Goal: Information Seeking & Learning: Check status

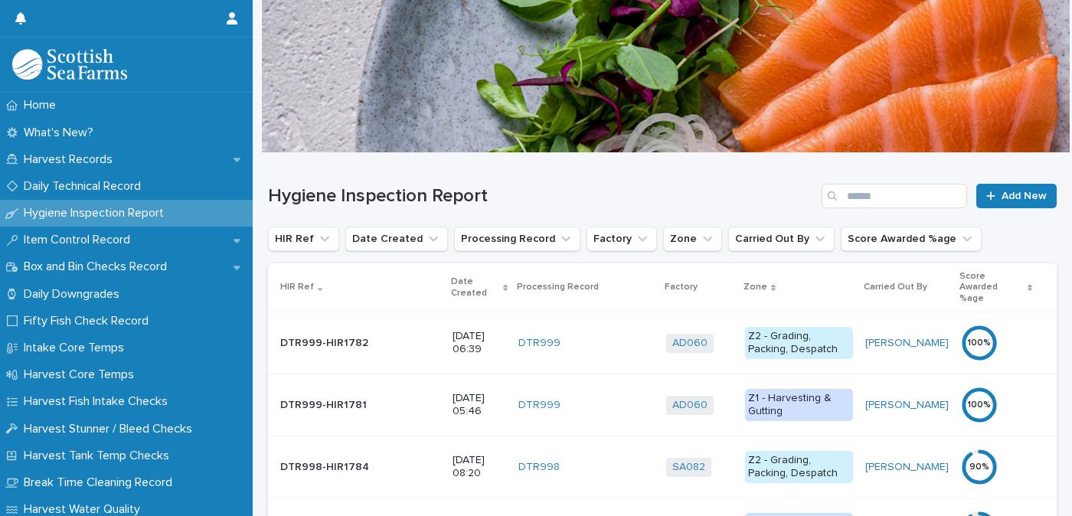
click at [451, 274] on p "Date Created" at bounding box center [474, 287] width 47 height 28
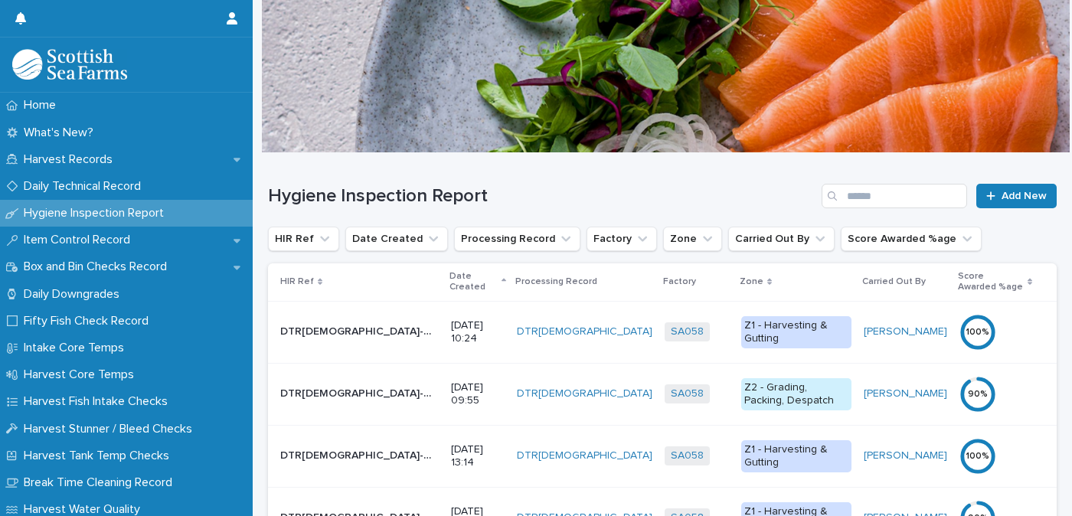
click at [449, 274] on p "Date Created" at bounding box center [473, 282] width 48 height 28
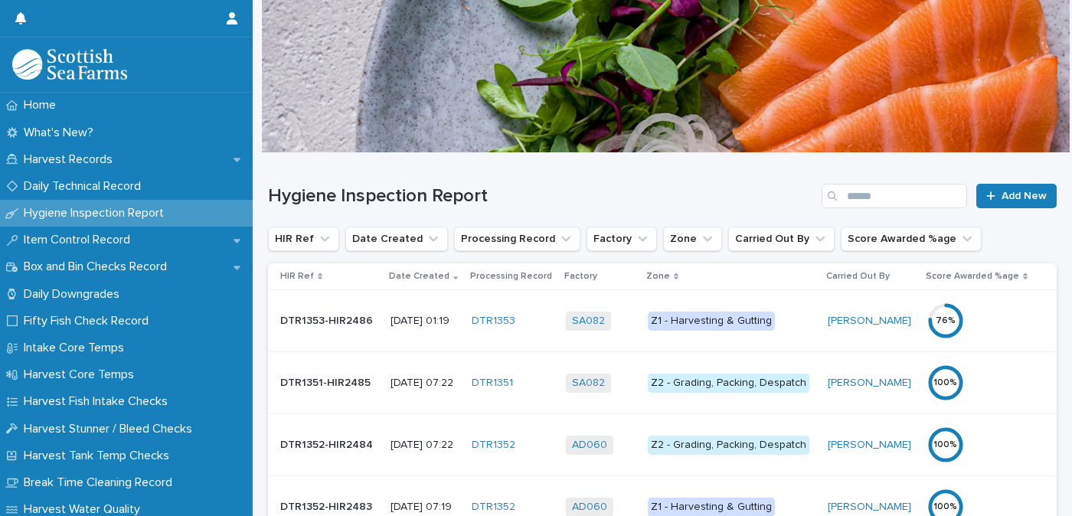
click at [726, 325] on div "Z1 - Harvesting & Gutting" at bounding box center [711, 321] width 127 height 19
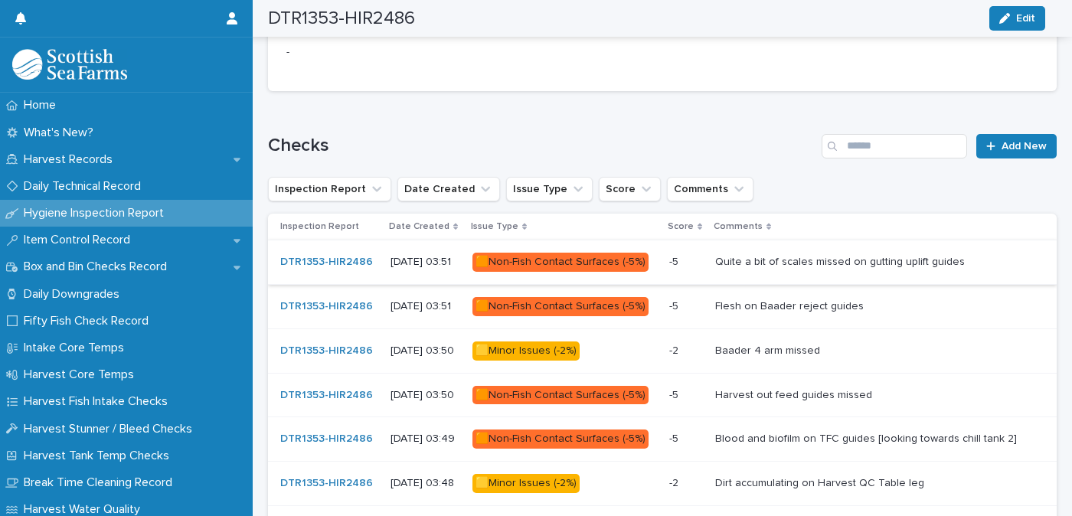
scroll to position [842, 0]
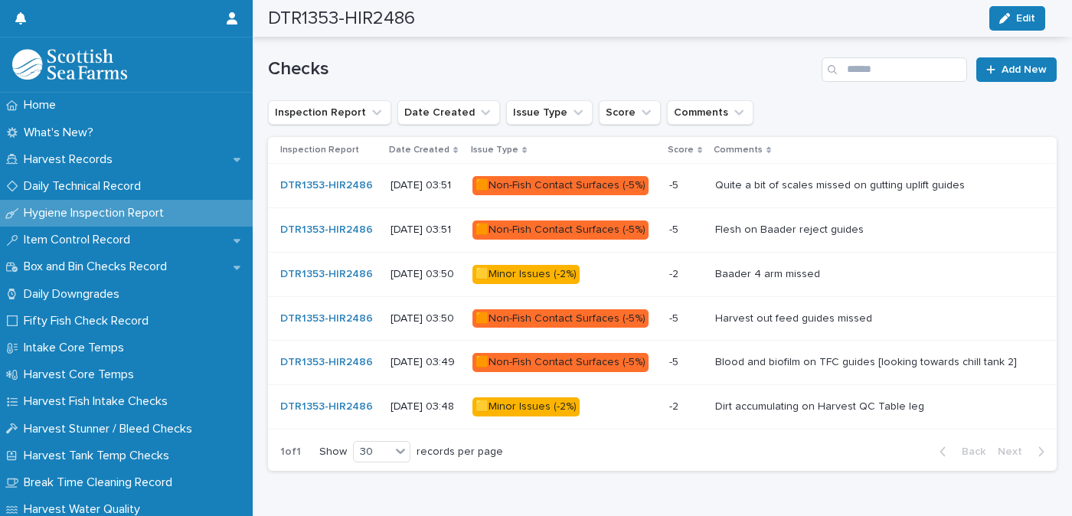
click at [602, 353] on div "🟧Non-Fish Contact Surfaces (-5%)" at bounding box center [560, 362] width 176 height 19
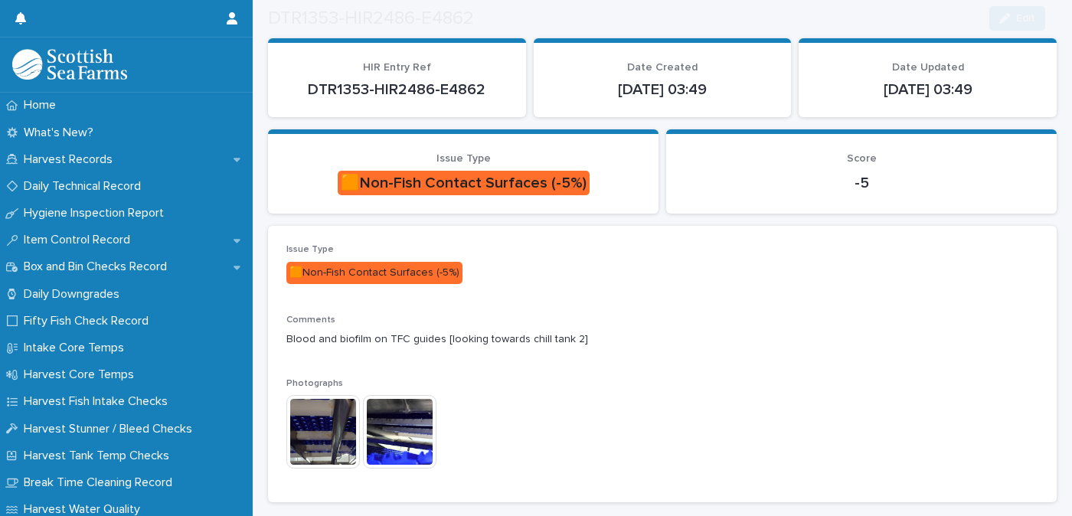
scroll to position [153, 0]
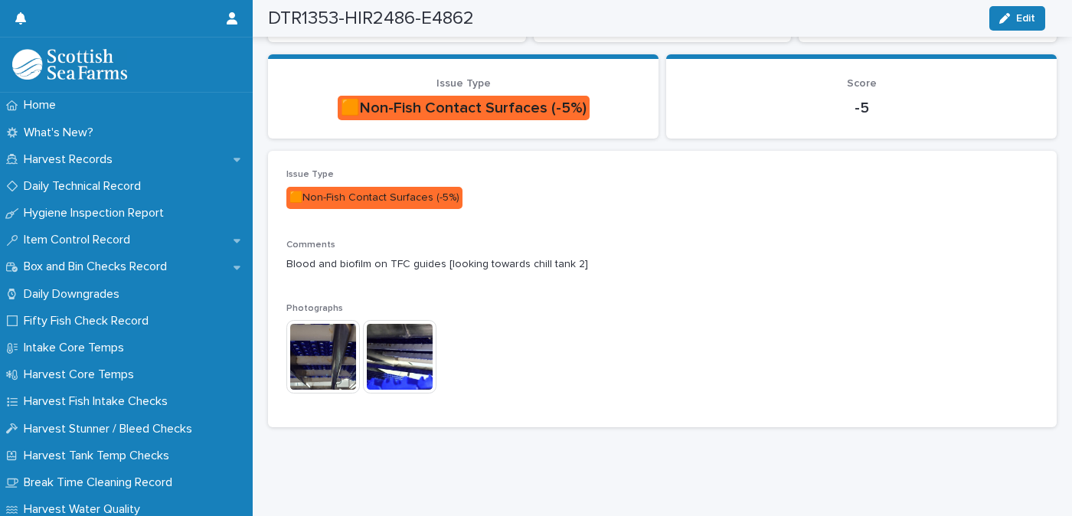
click at [304, 351] on img at bounding box center [323, 357] width 74 height 74
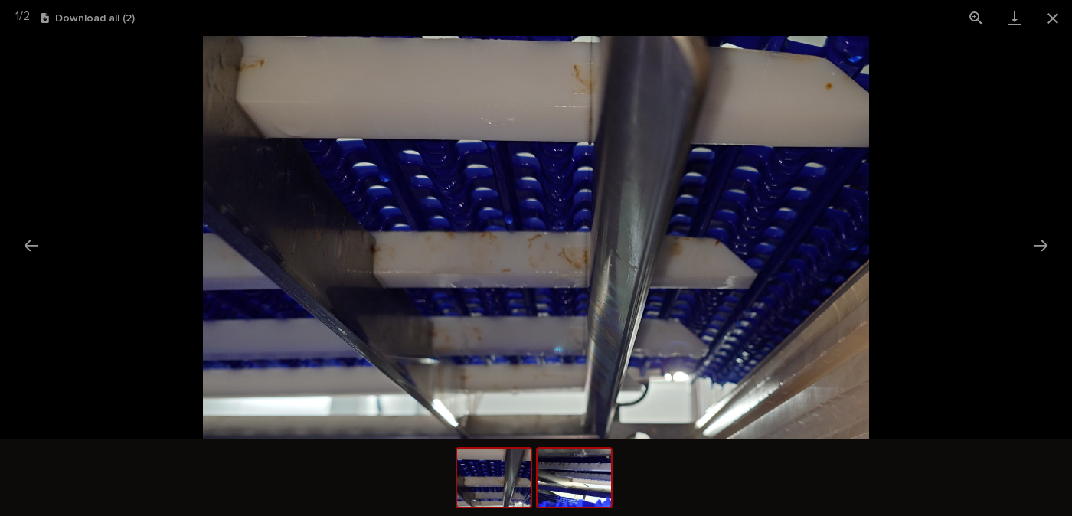
click at [576, 474] on img at bounding box center [575, 478] width 74 height 58
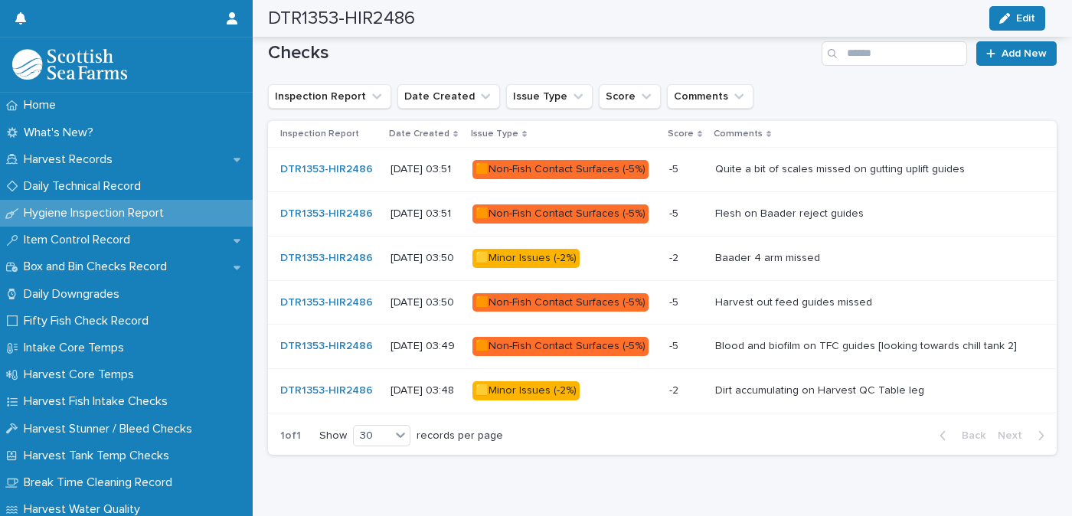
scroll to position [876, 0]
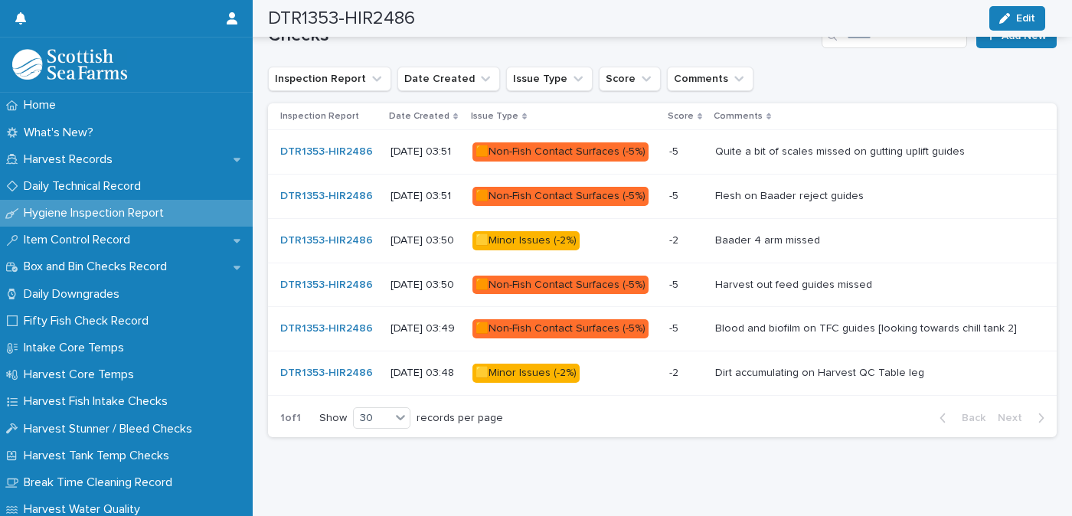
click at [545, 374] on div "🟨Minor Issues (-2%)" at bounding box center [525, 373] width 107 height 19
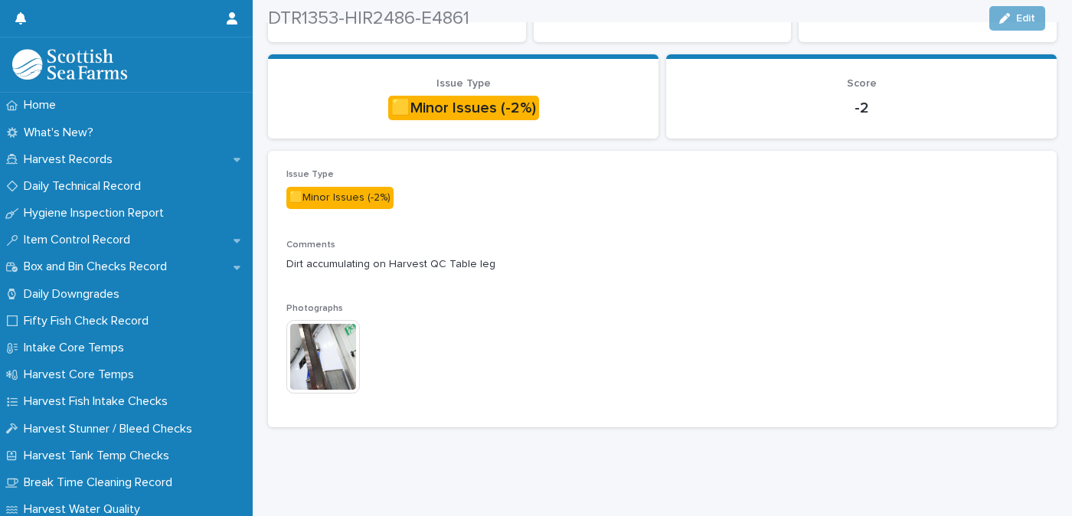
scroll to position [159, 0]
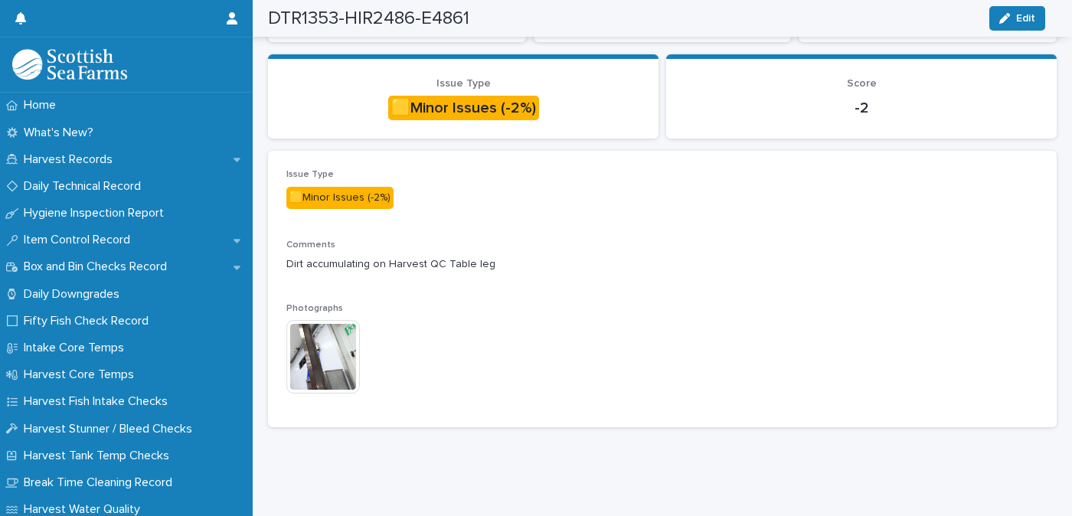
click at [320, 337] on img at bounding box center [323, 357] width 74 height 74
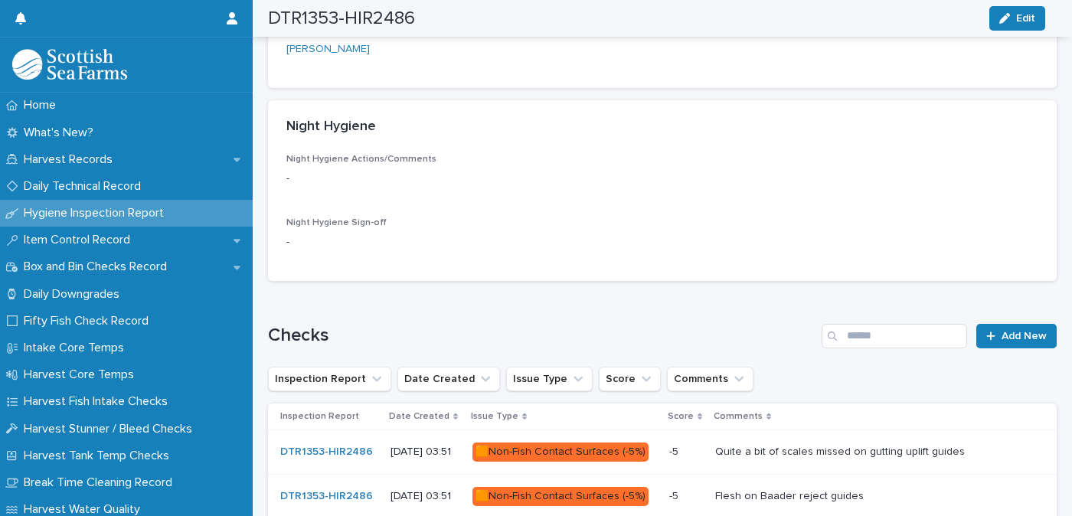
scroll to position [729, 0]
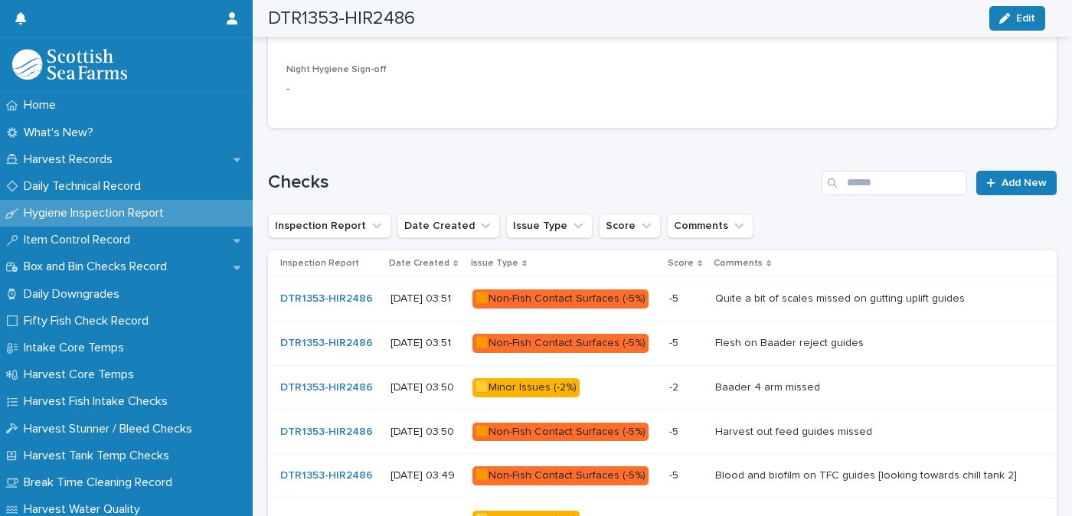
click at [583, 294] on div "🟧Non-Fish Contact Surfaces (-5%)" at bounding box center [560, 298] width 176 height 19
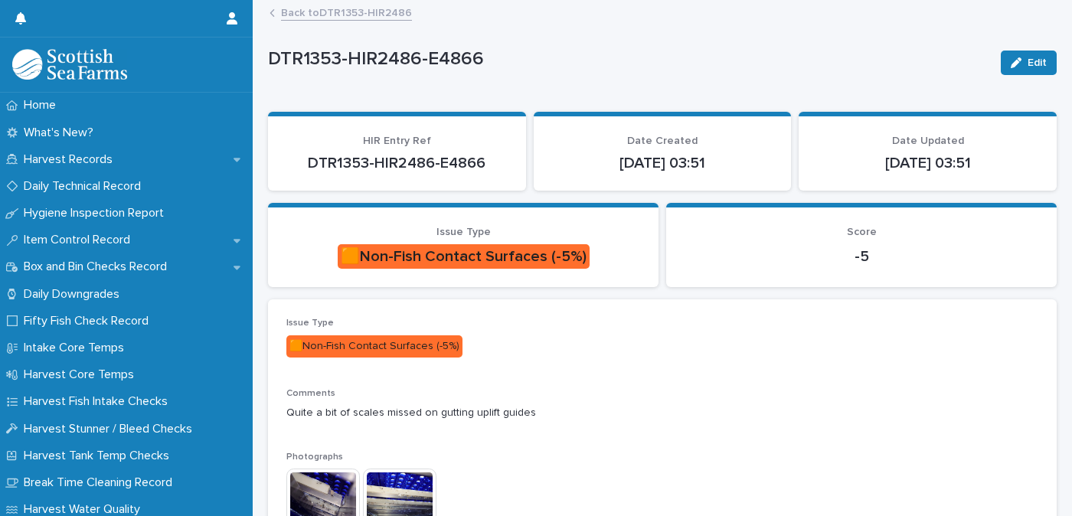
scroll to position [159, 0]
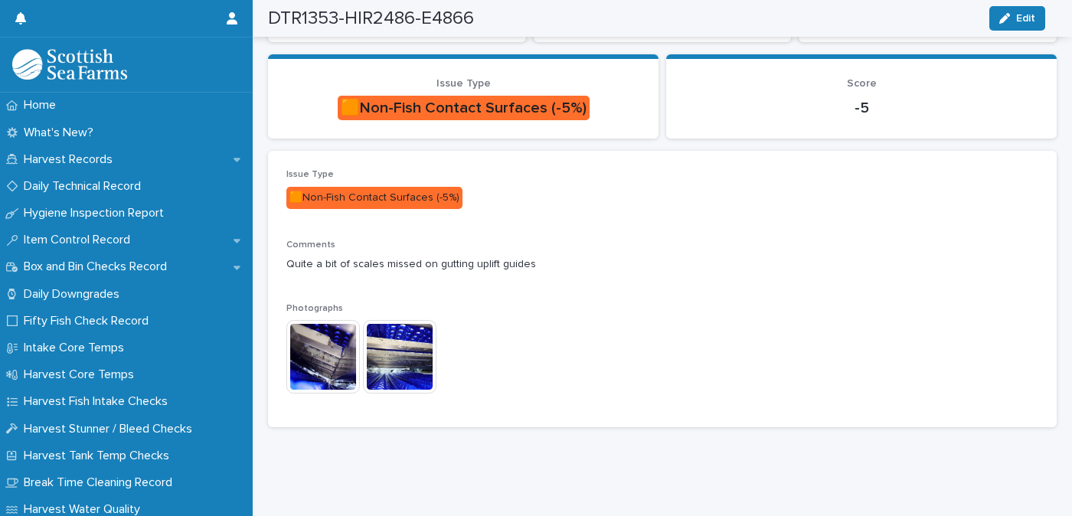
click at [332, 341] on img at bounding box center [323, 357] width 74 height 74
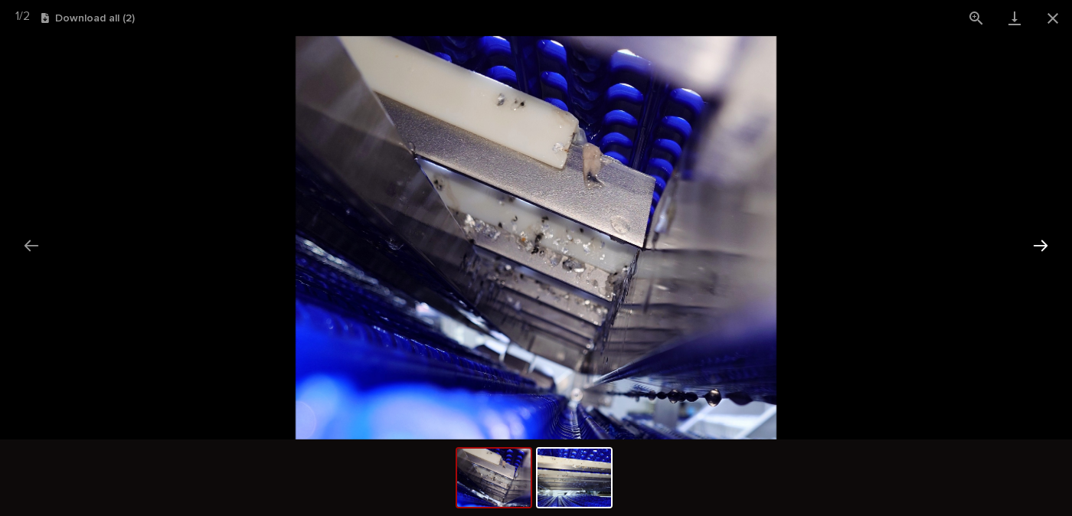
click at [1047, 239] on button "Next slide" at bounding box center [1040, 245] width 32 height 30
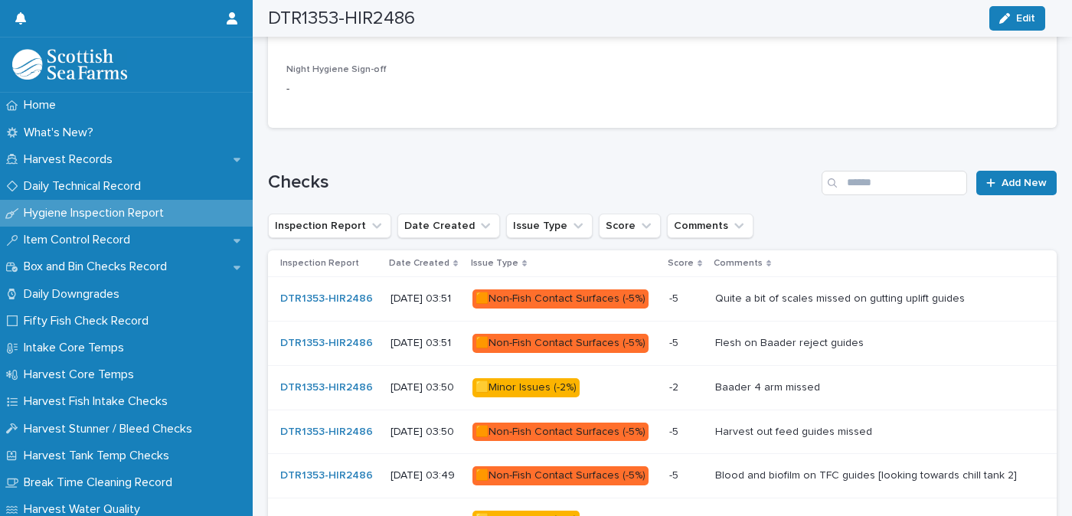
scroll to position [805, 0]
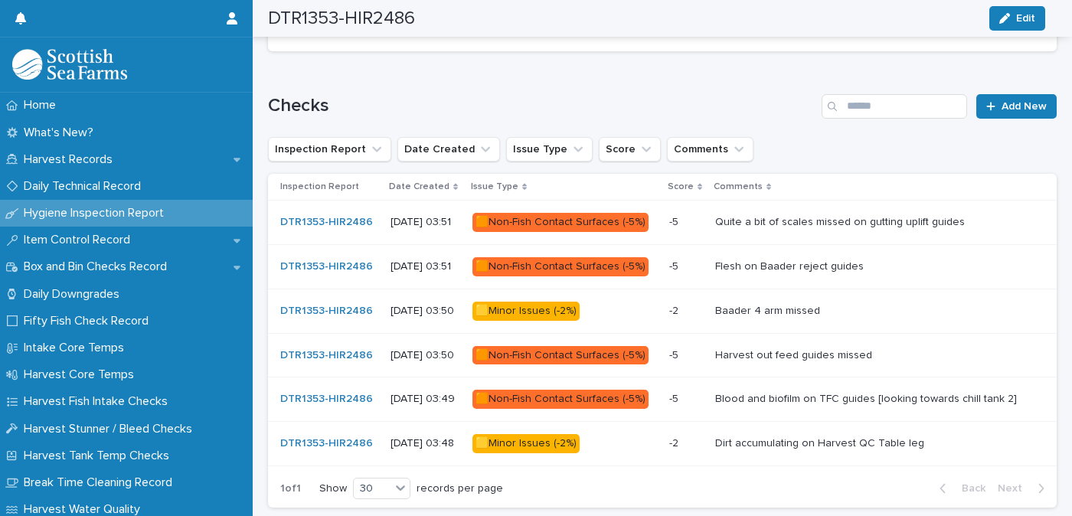
click at [565, 259] on div "🟧Non-Fish Contact Surfaces (-5%)" at bounding box center [560, 266] width 176 height 19
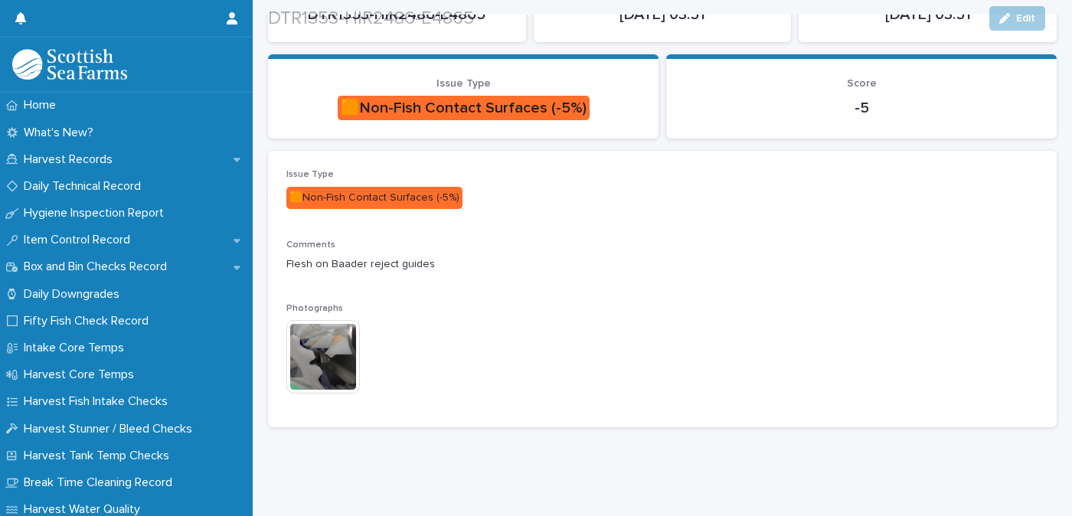
scroll to position [159, 0]
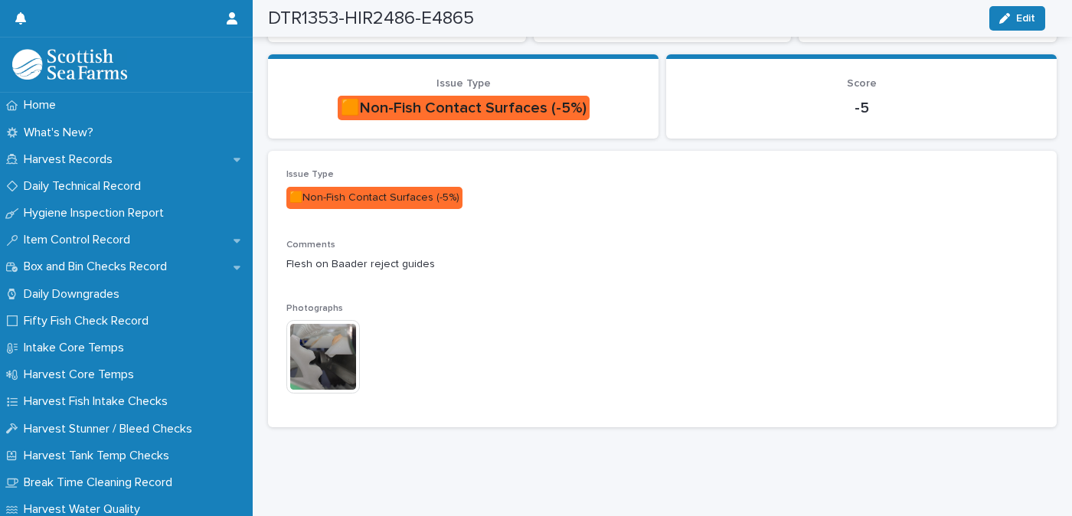
click at [319, 349] on img at bounding box center [323, 357] width 74 height 74
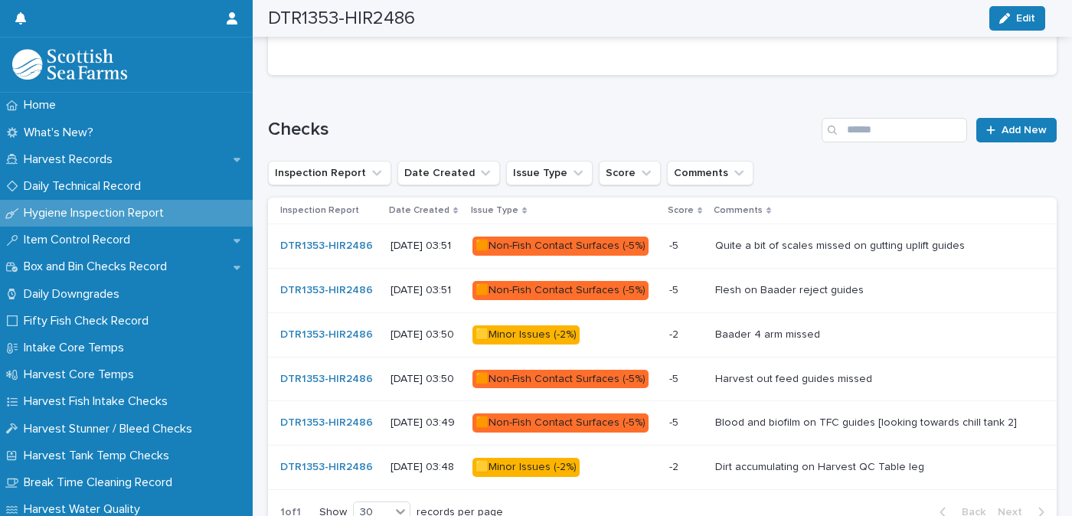
scroll to position [805, 0]
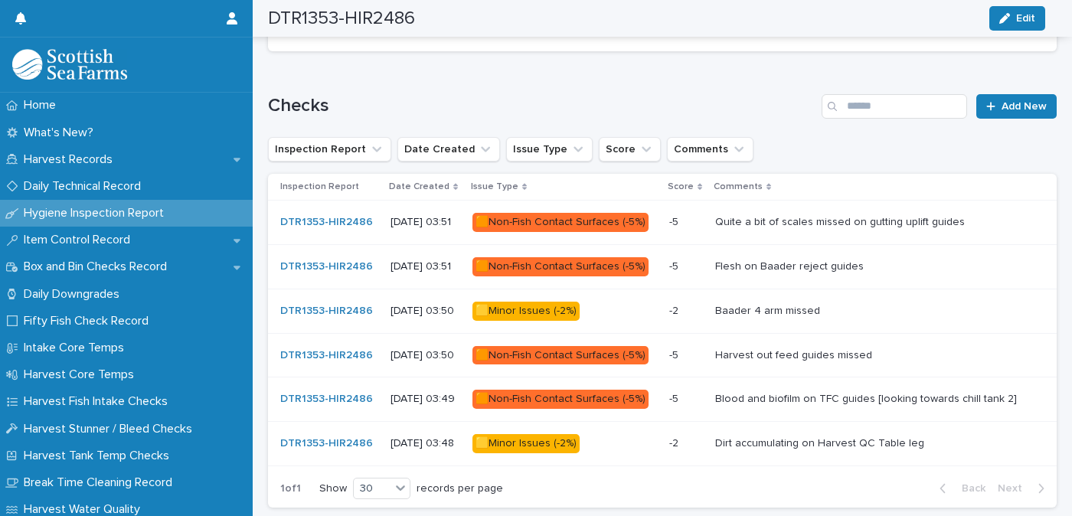
click at [575, 303] on div "🟨Minor Issues (-2%)" at bounding box center [525, 311] width 107 height 19
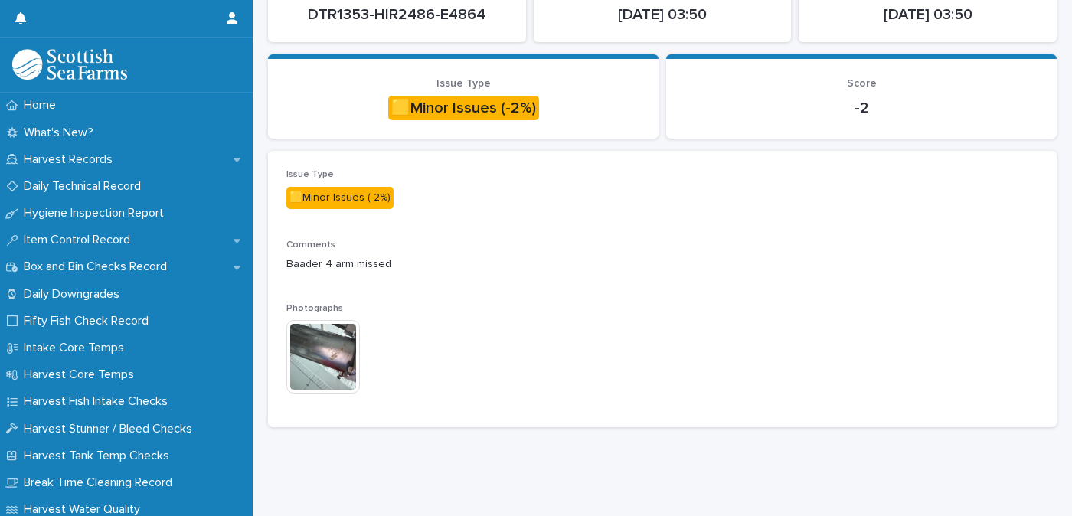
scroll to position [159, 0]
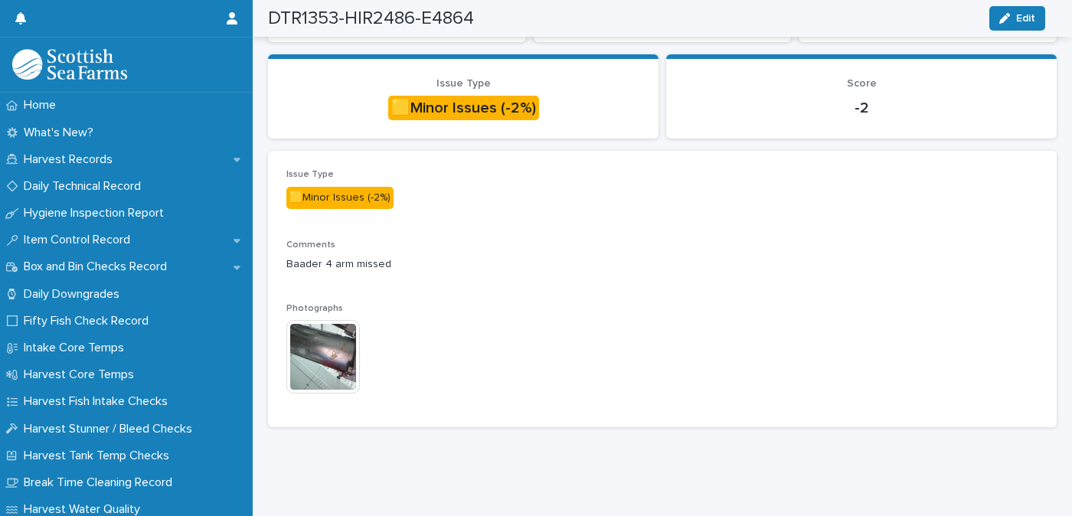
click at [297, 351] on img at bounding box center [323, 357] width 74 height 74
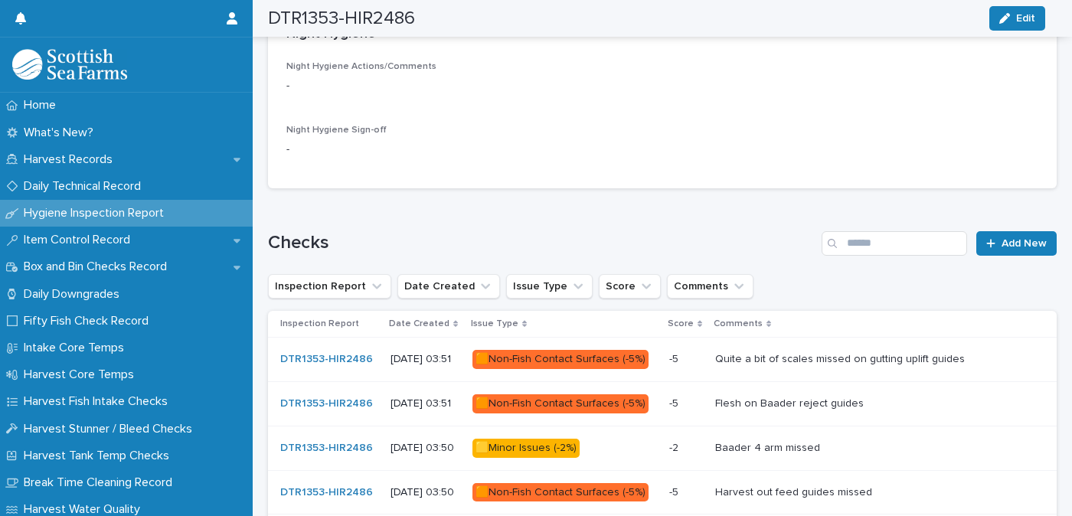
scroll to position [805, 0]
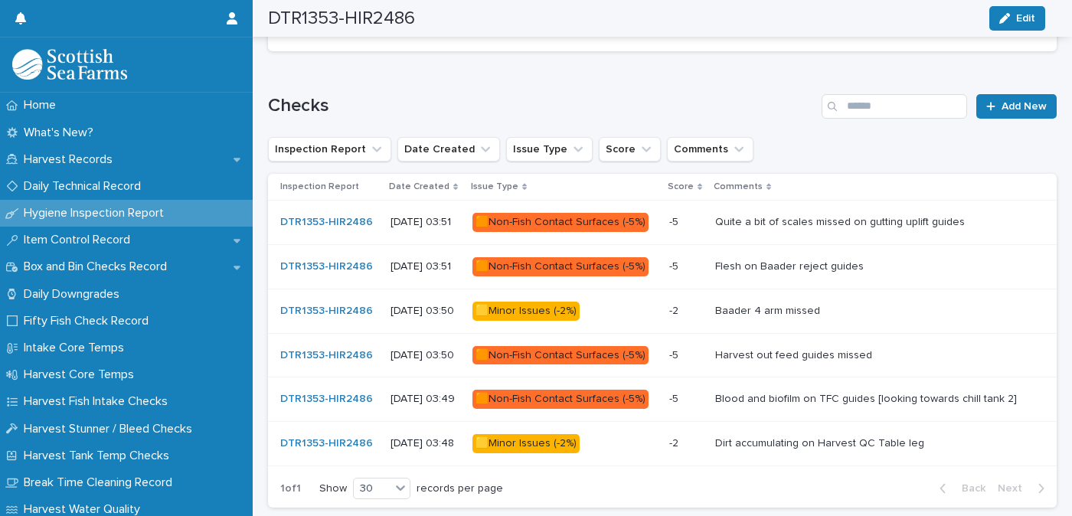
click at [603, 346] on div "🟧Non-Fish Contact Surfaces (-5%)" at bounding box center [560, 355] width 176 height 19
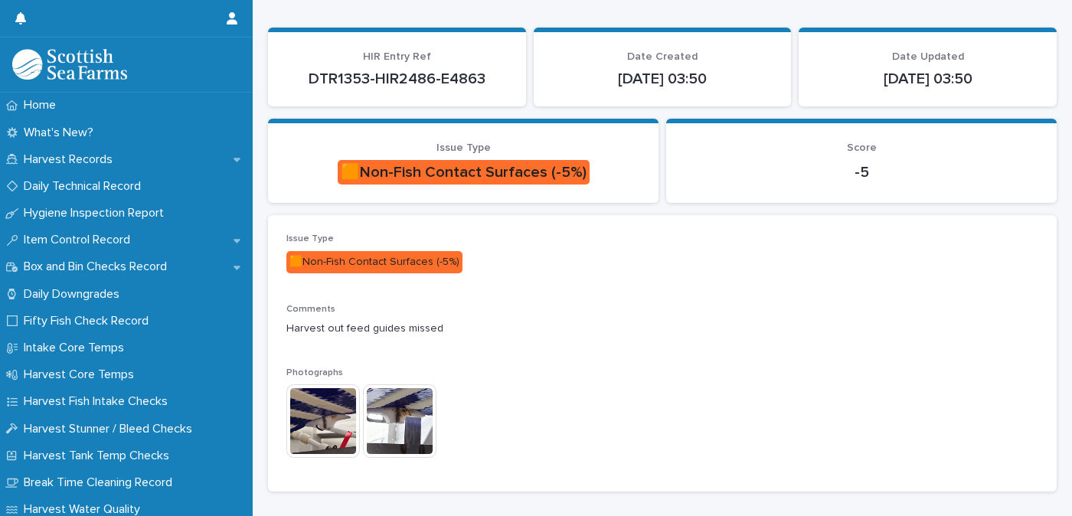
scroll to position [159, 0]
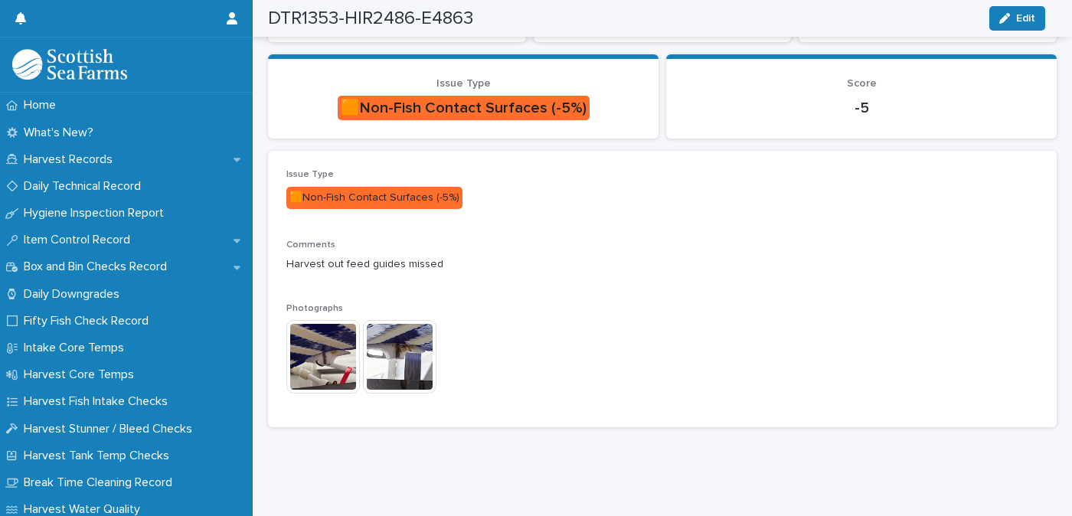
click at [315, 341] on img at bounding box center [323, 357] width 74 height 74
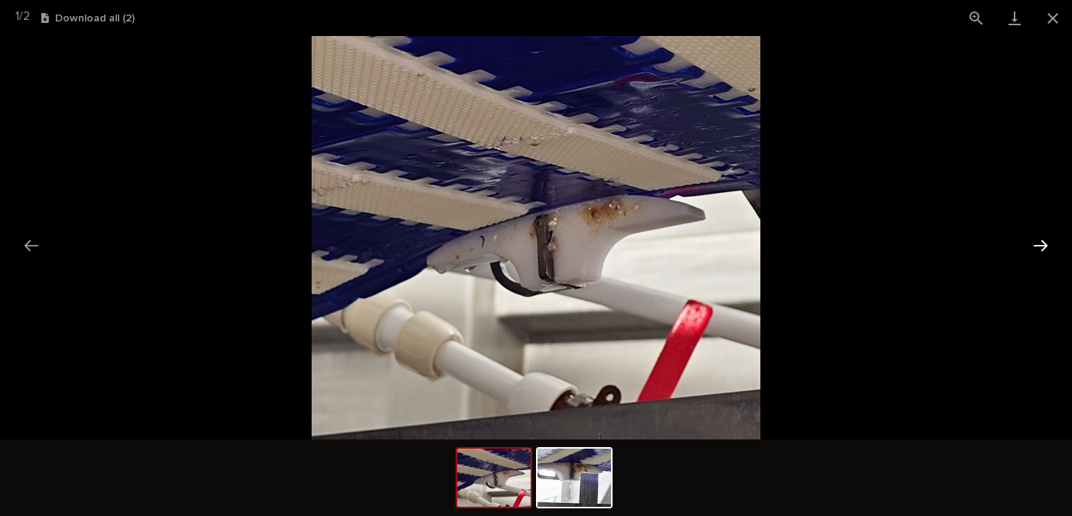
click at [1035, 247] on button "Next slide" at bounding box center [1040, 245] width 32 height 30
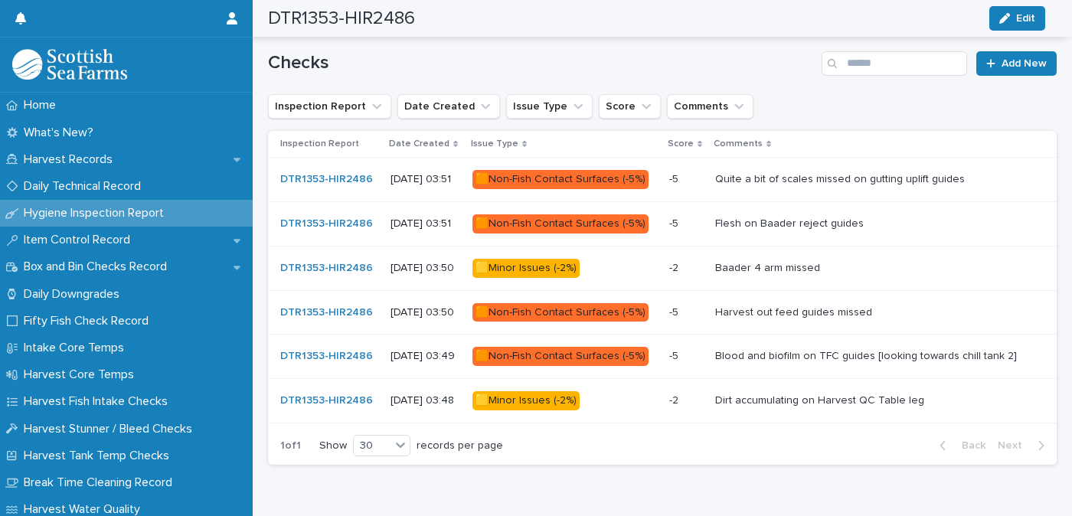
scroll to position [882, 0]
